Goal: Transaction & Acquisition: Purchase product/service

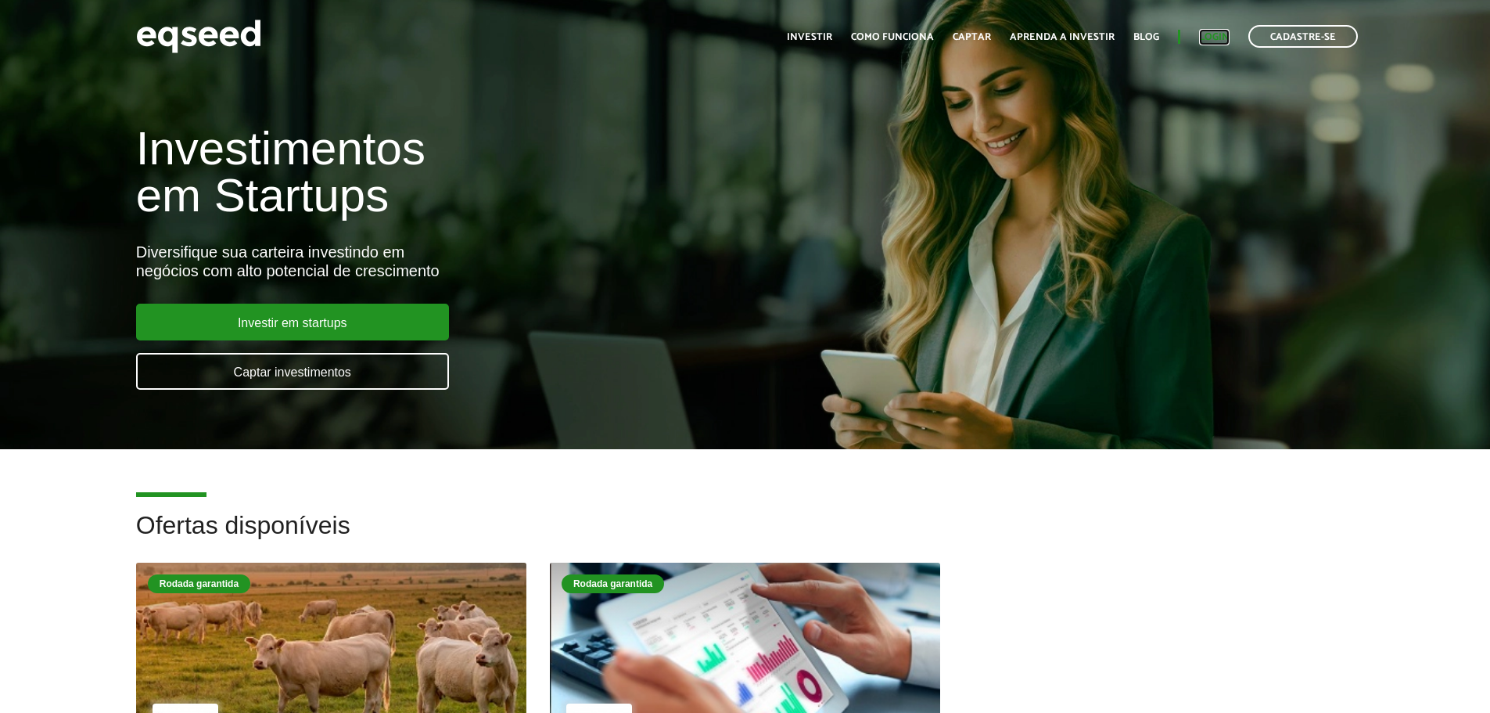
click at [1216, 39] on link "Login" at bounding box center [1214, 37] width 31 height 10
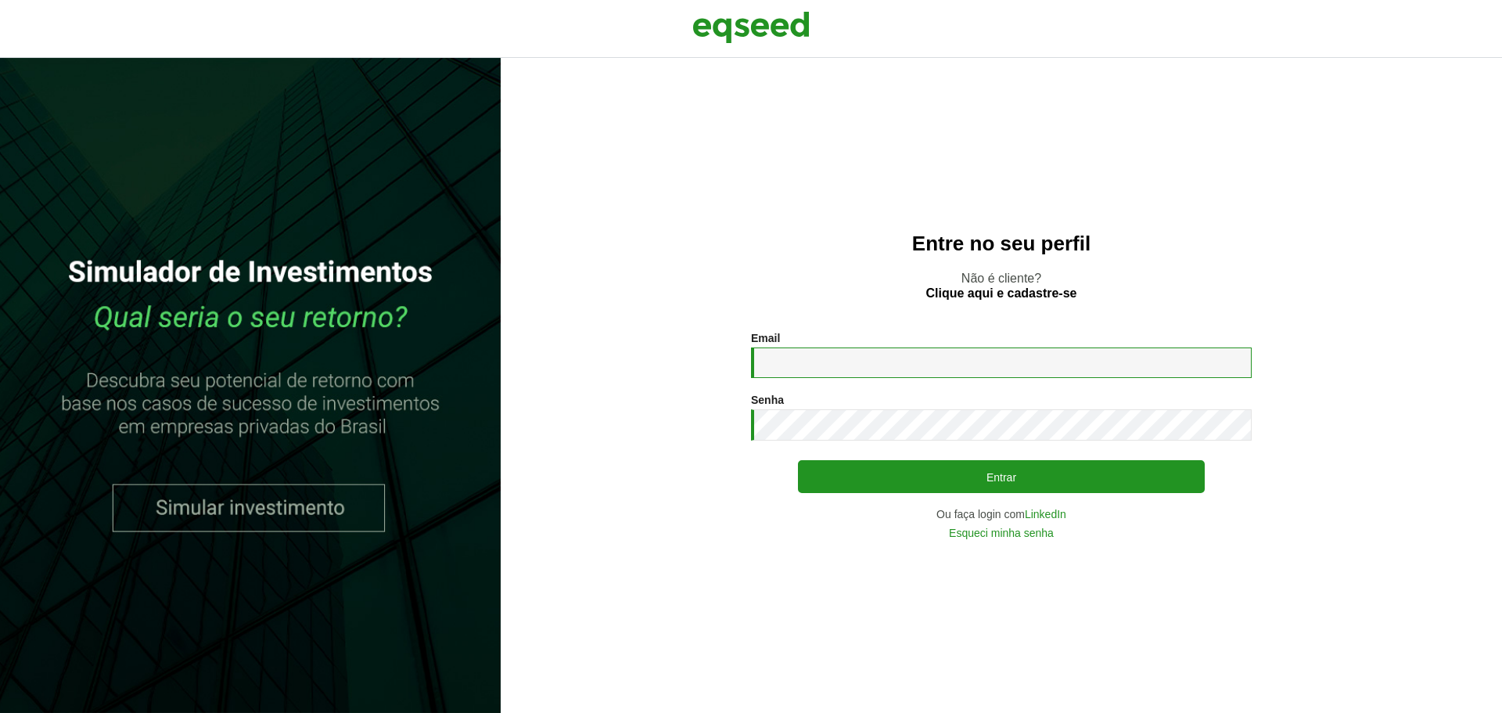
click at [876, 368] on input "Email *" at bounding box center [1001, 362] width 501 height 31
type input "**********"
click at [798, 460] on button "Entrar" at bounding box center [1001, 476] width 407 height 33
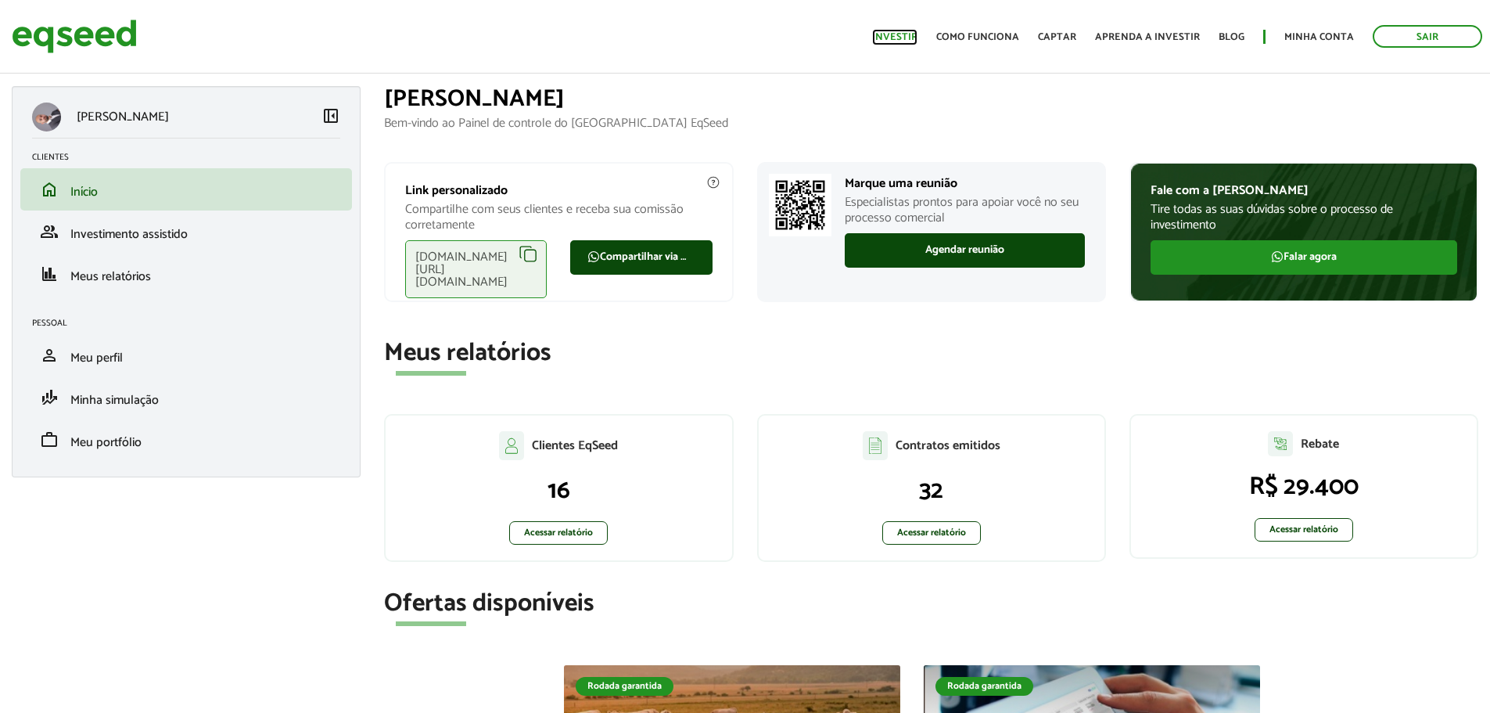
click at [882, 38] on link "Investir" at bounding box center [894, 37] width 45 height 10
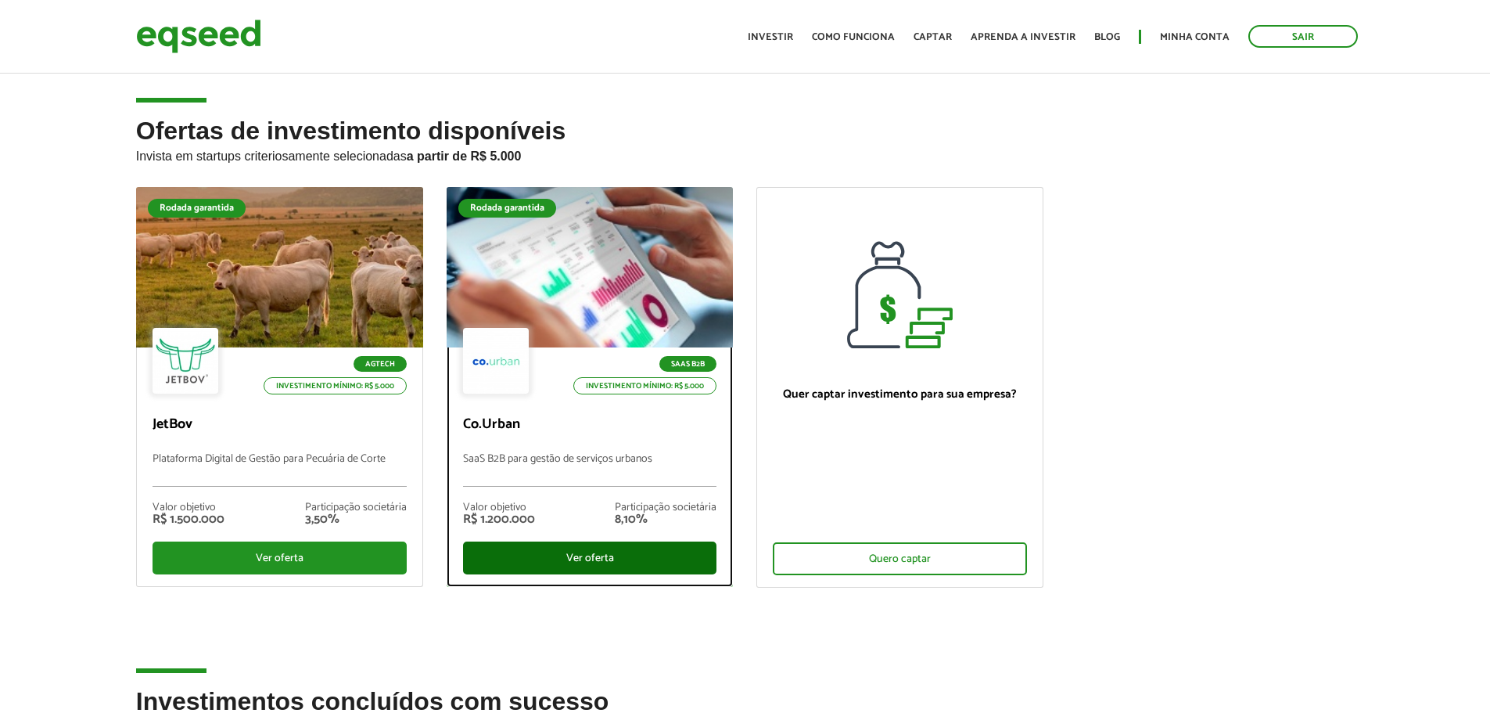
click at [621, 561] on div "Ver oferta" at bounding box center [590, 557] width 254 height 33
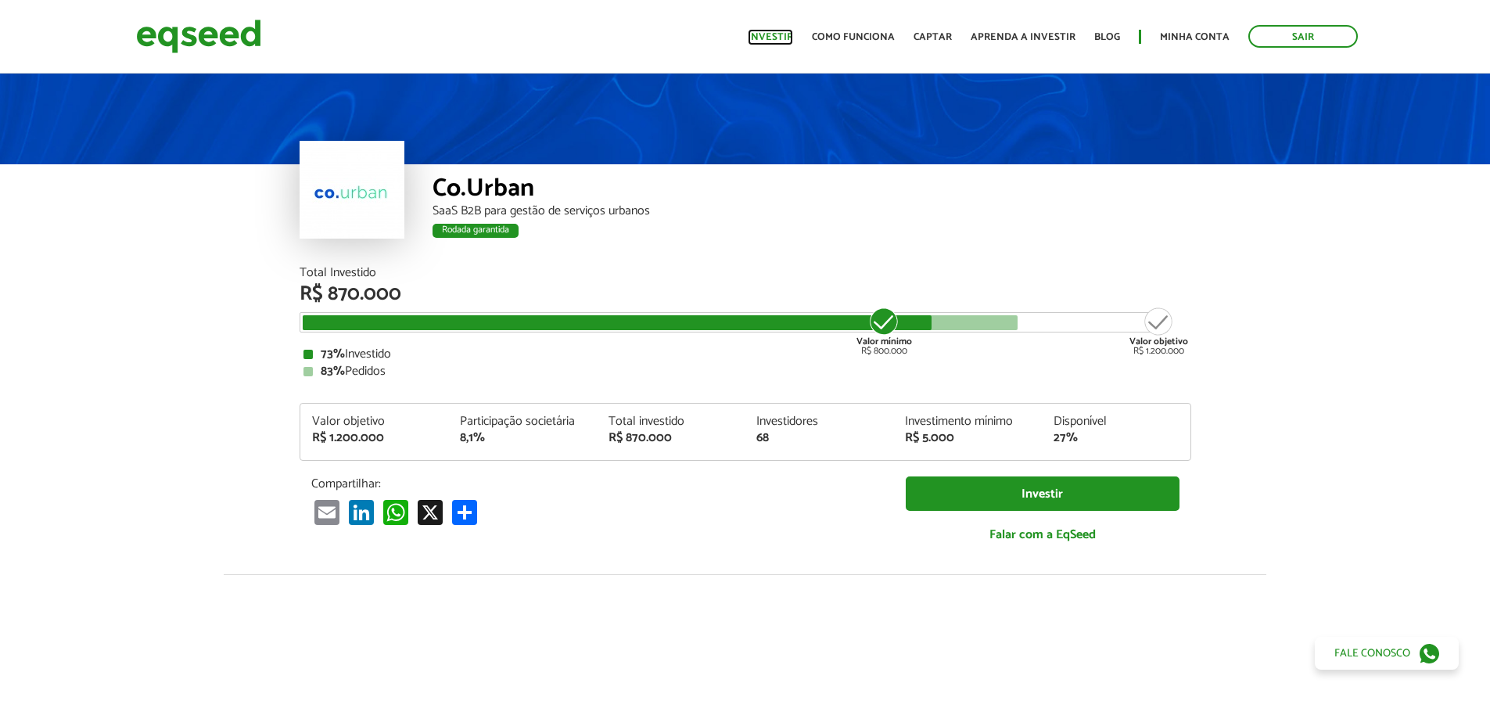
click at [759, 32] on link "Investir" at bounding box center [770, 37] width 45 height 10
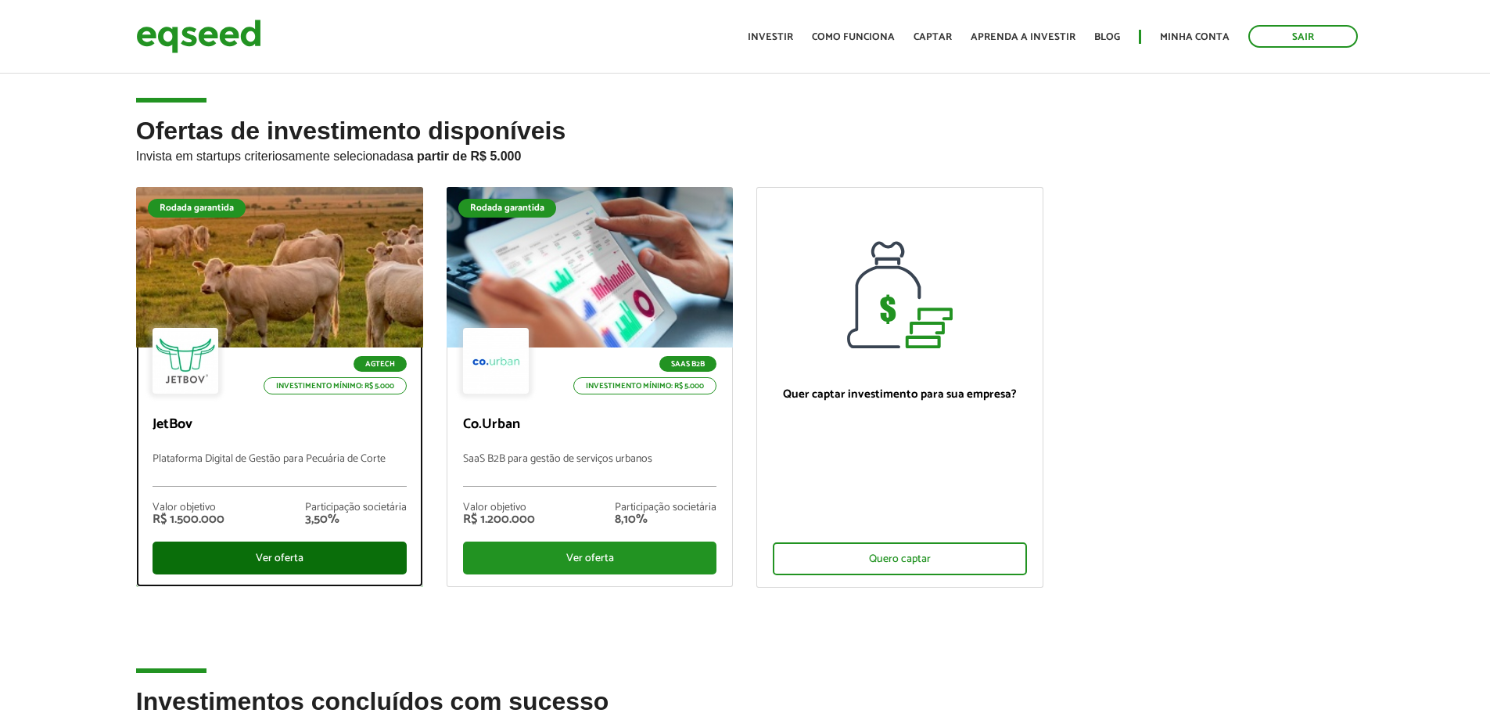
click at [246, 559] on div "Ver oferta" at bounding box center [280, 557] width 254 height 33
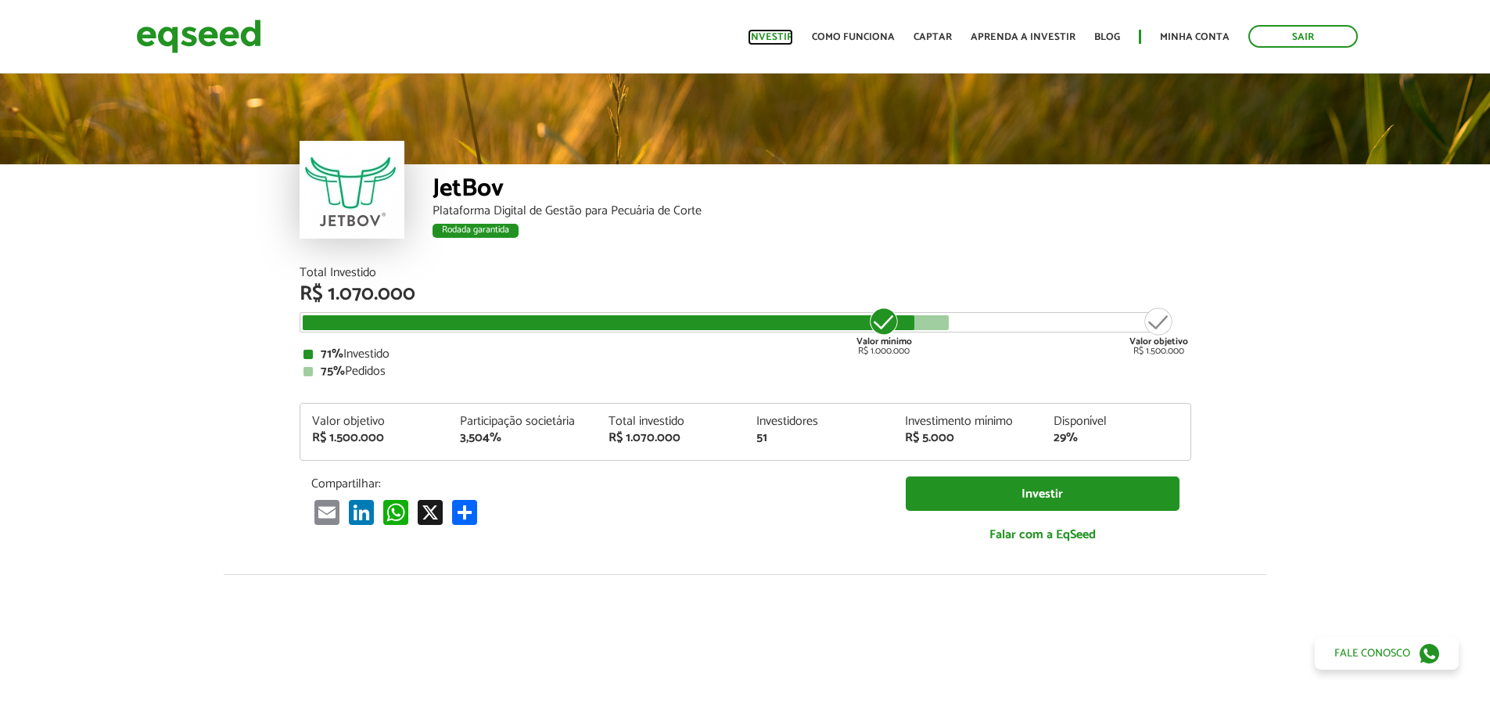
click at [781, 39] on link "Investir" at bounding box center [770, 37] width 45 height 10
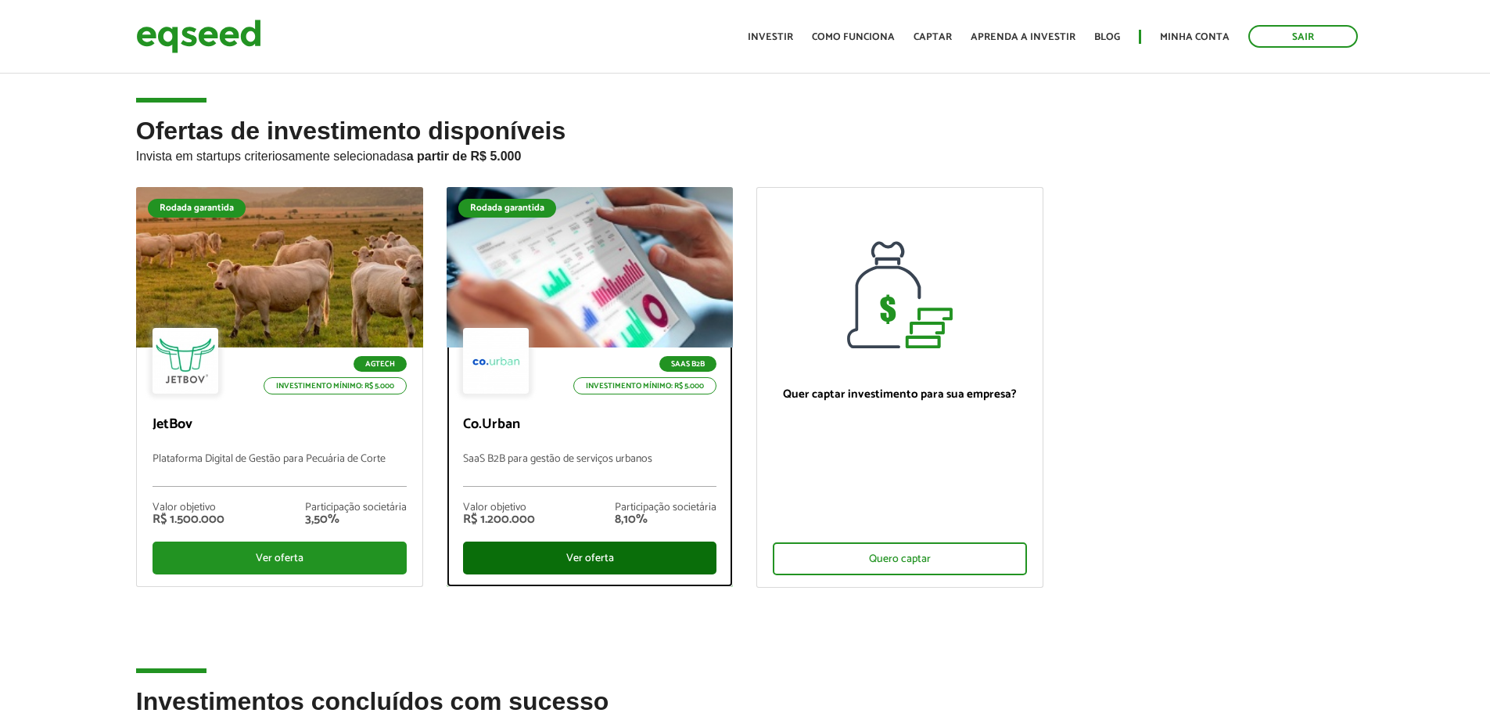
click at [585, 548] on div "Ver oferta" at bounding box center [590, 557] width 254 height 33
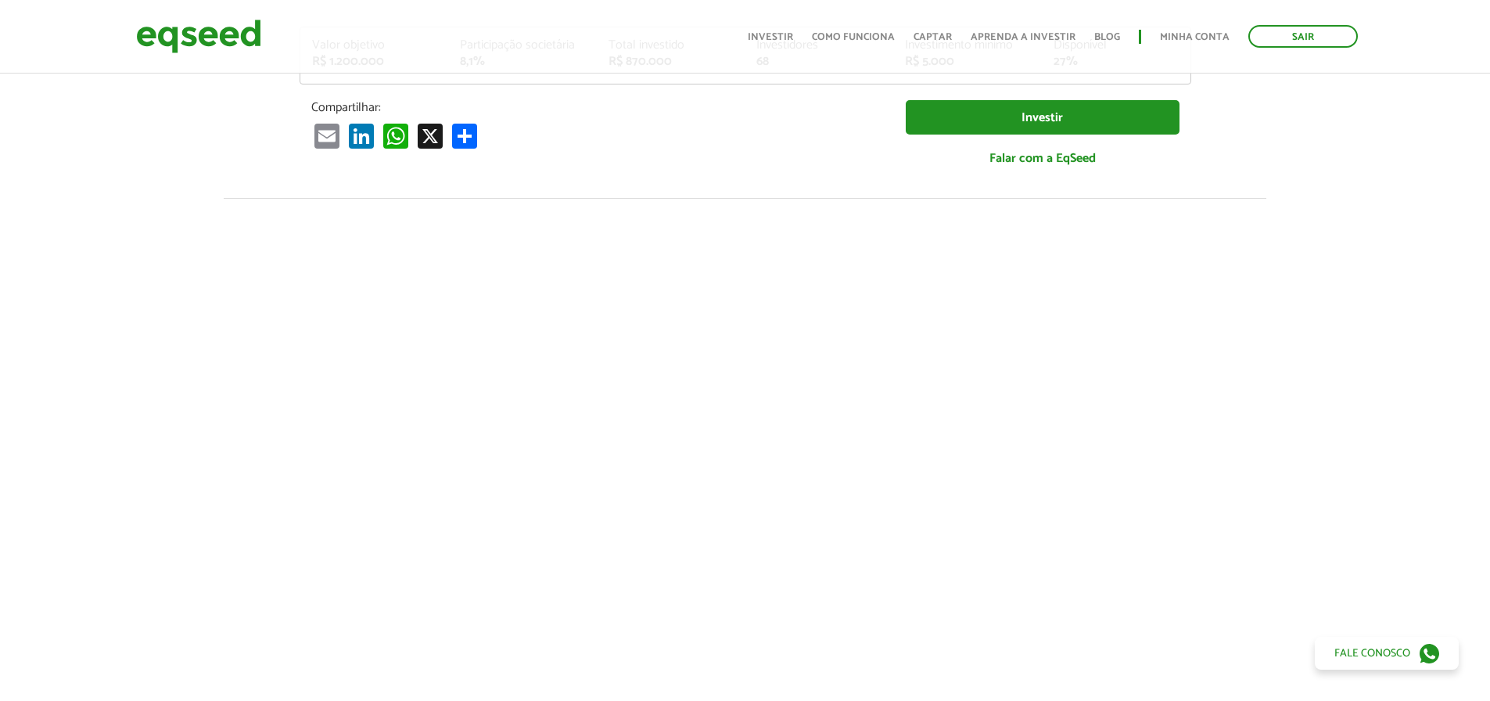
scroll to position [391, 0]
